Goal: Entertainment & Leisure: Browse casually

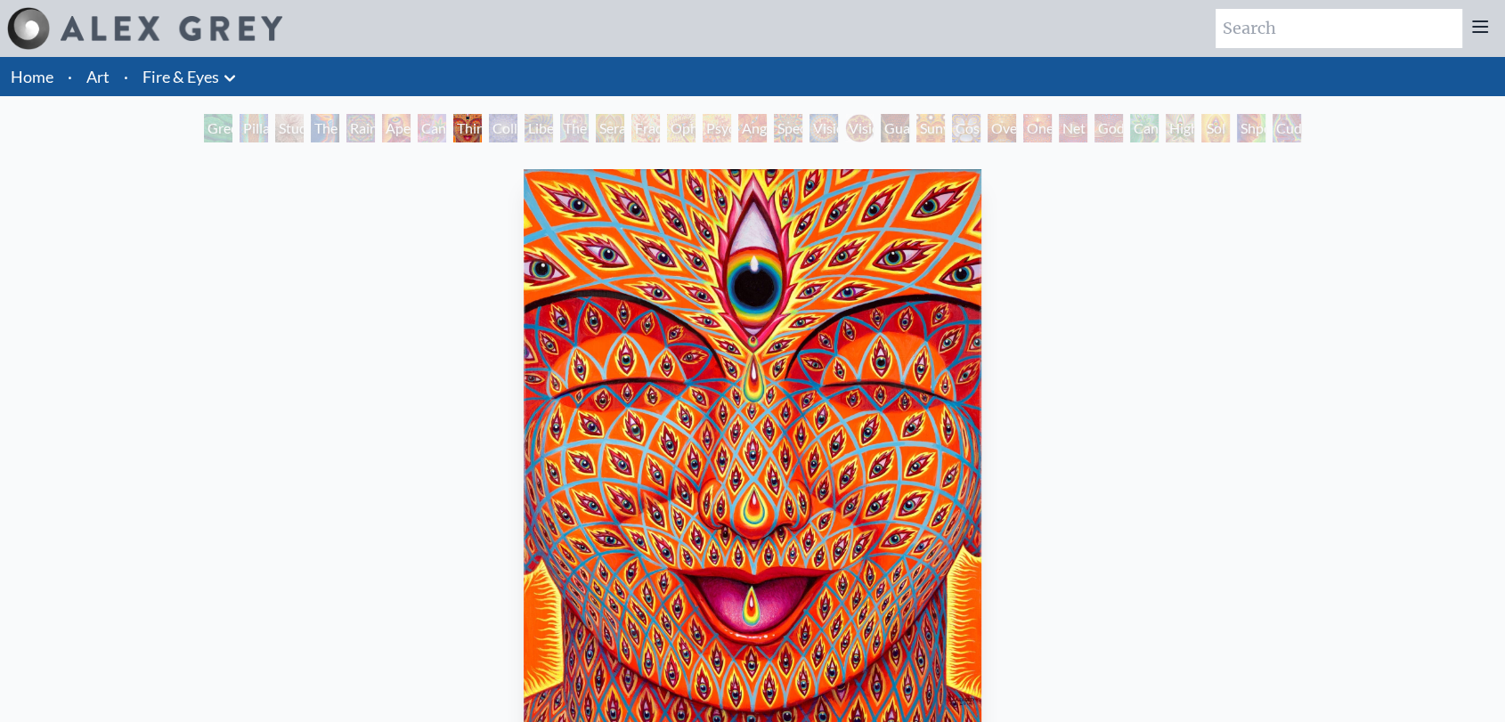
click at [439, 132] on div "Cannabis Sutra" at bounding box center [432, 128] width 28 height 28
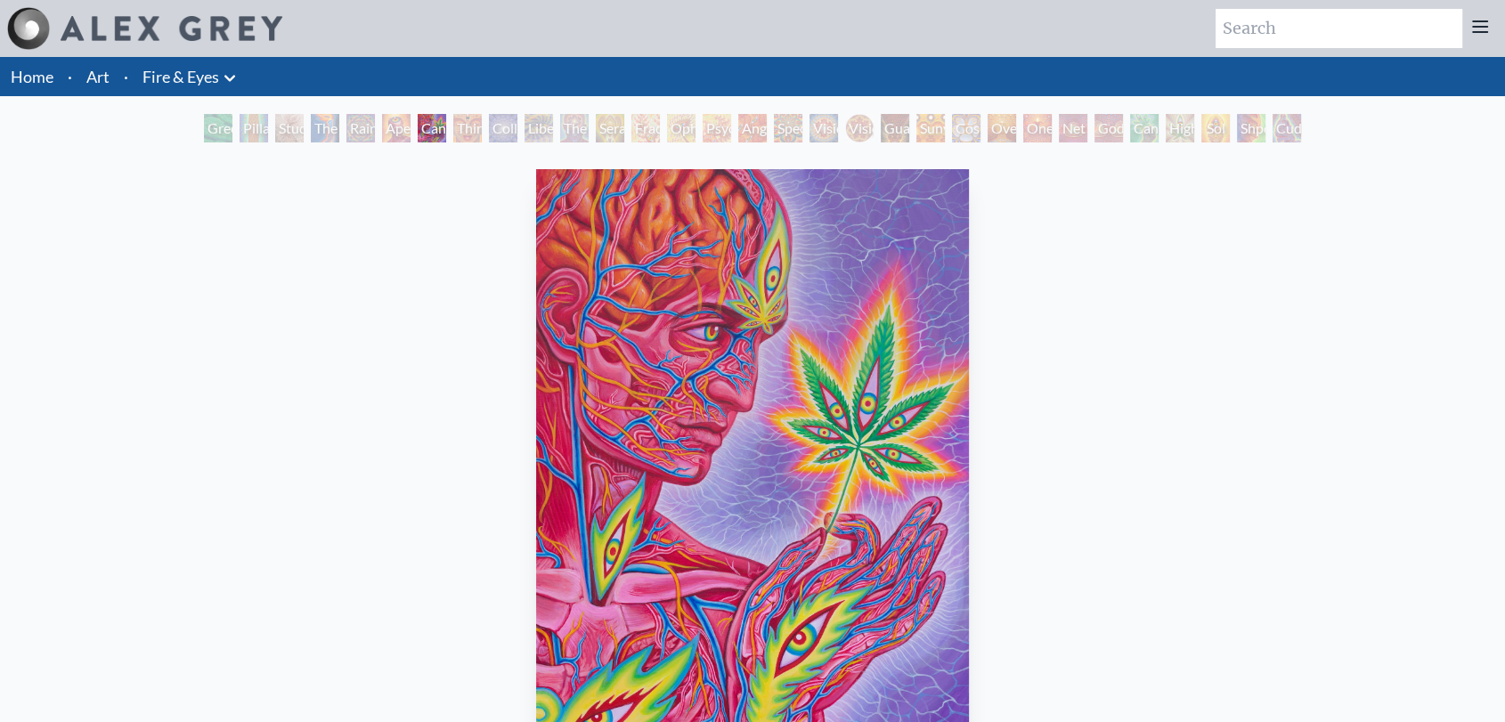
click at [372, 129] on div "Rainbow Eye Ripple" at bounding box center [360, 128] width 28 height 28
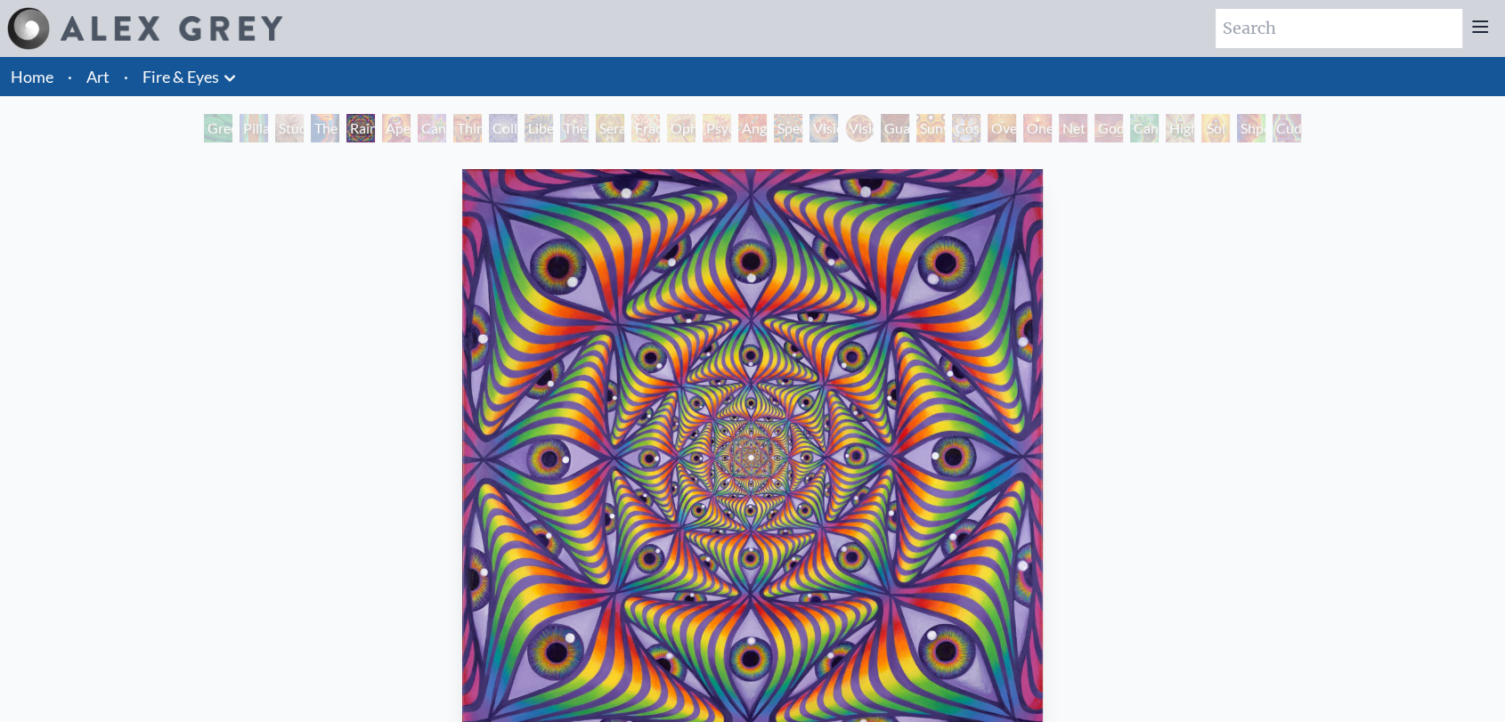
click at [205, 130] on div "Green Hand" at bounding box center [218, 128] width 28 height 28
